Goal: Use online tool/utility: Use online tool/utility

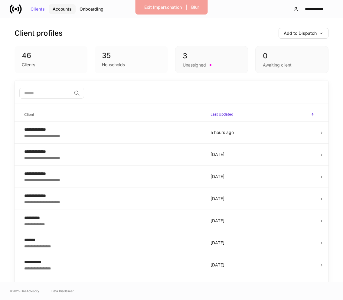
click at [62, 5] on button "Accounts" at bounding box center [62, 9] width 27 height 10
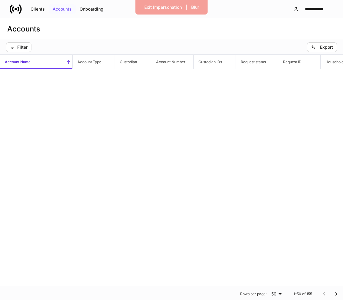
scroll to position [342, 0]
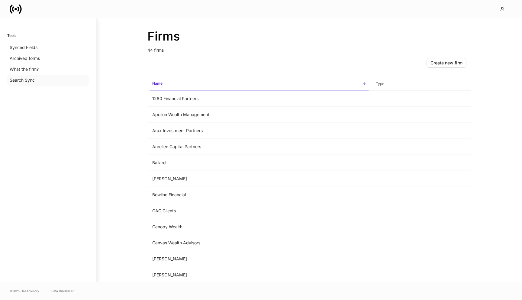
click at [45, 78] on div "Search Sync" at bounding box center [48, 80] width 82 height 11
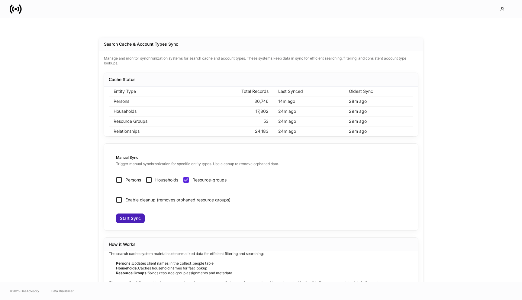
click at [128, 219] on div "Start Sync" at bounding box center [130, 218] width 21 height 4
